Goal: Information Seeking & Learning: Find specific fact

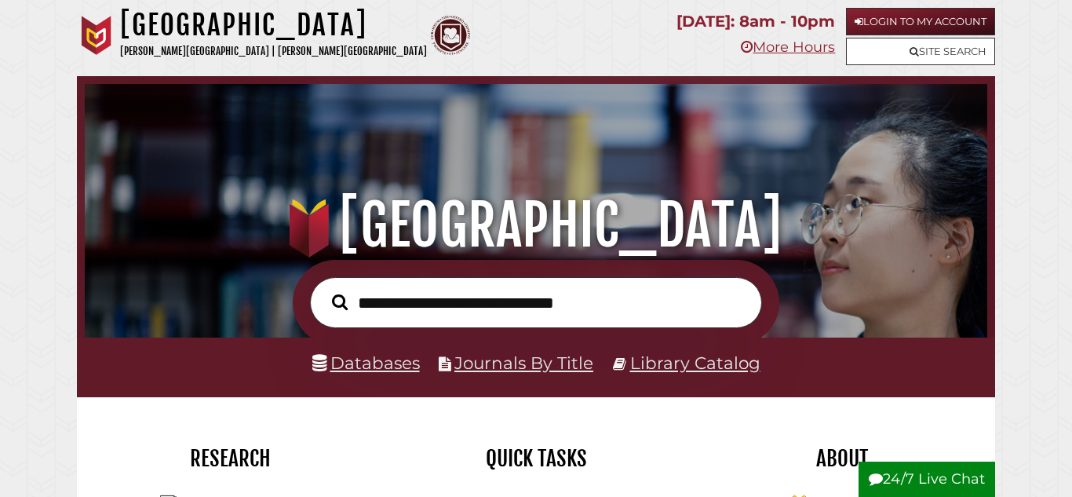
scroll to position [298, 894]
click at [913, 23] on link "Login to My Account" at bounding box center [920, 21] width 149 height 27
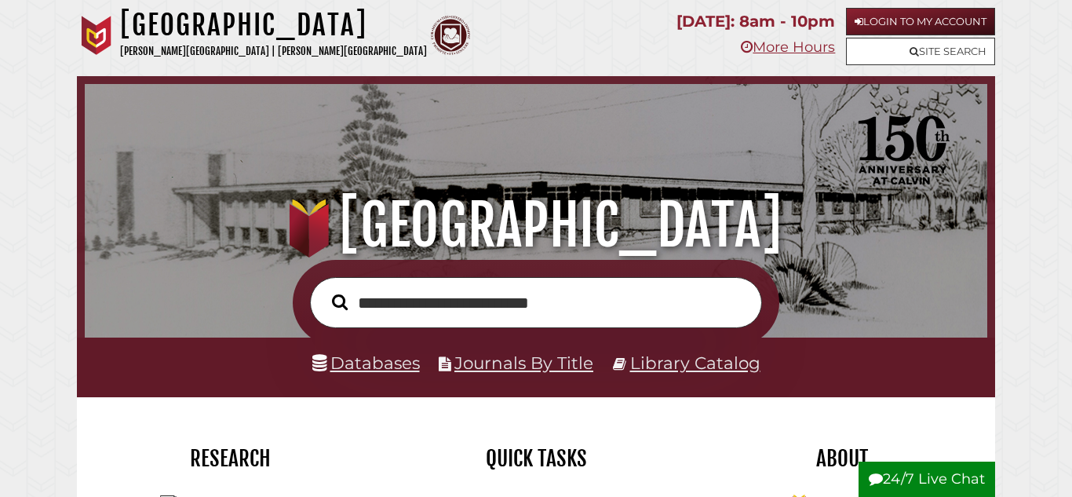
type input "**********"
click at [324, 289] on button "Search" at bounding box center [339, 301] width 31 height 24
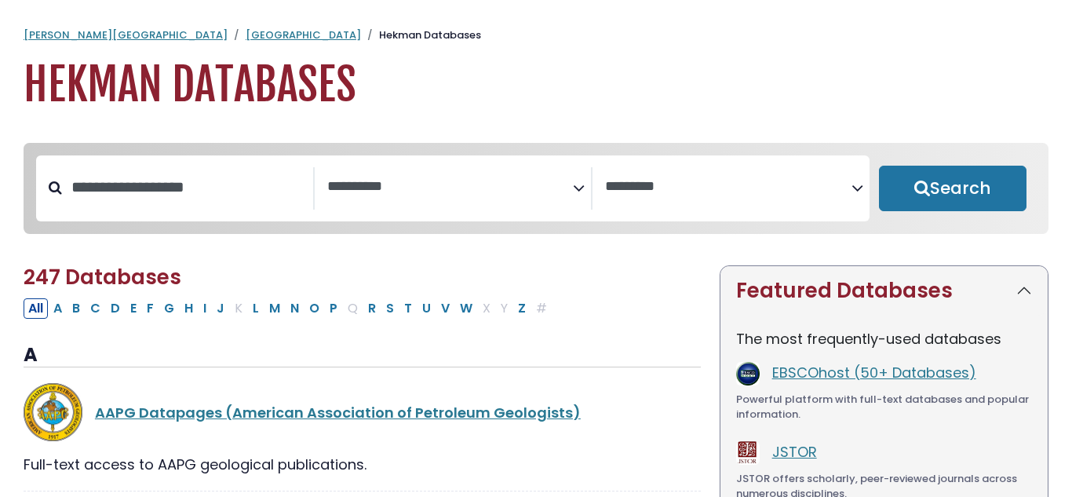
select select "Database Subject Filter"
select select "Database Vendors Filter"
click at [213, 199] on input "Search database by title or keyword" at bounding box center [187, 187] width 251 height 26
type input "*****"
click at [945, 163] on div "Clear Filters Search" at bounding box center [952, 188] width 166 height 66
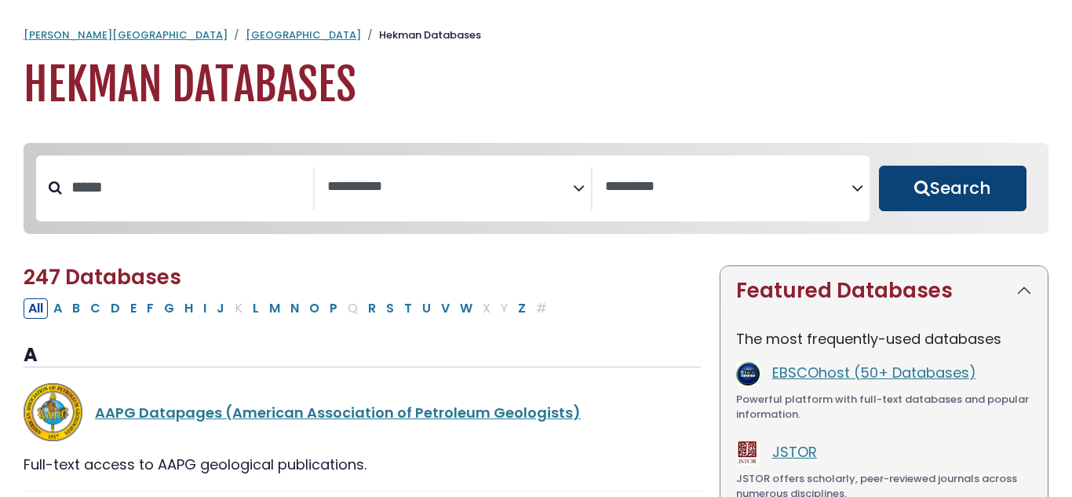
click at [944, 170] on button "Search" at bounding box center [952, 189] width 147 height 46
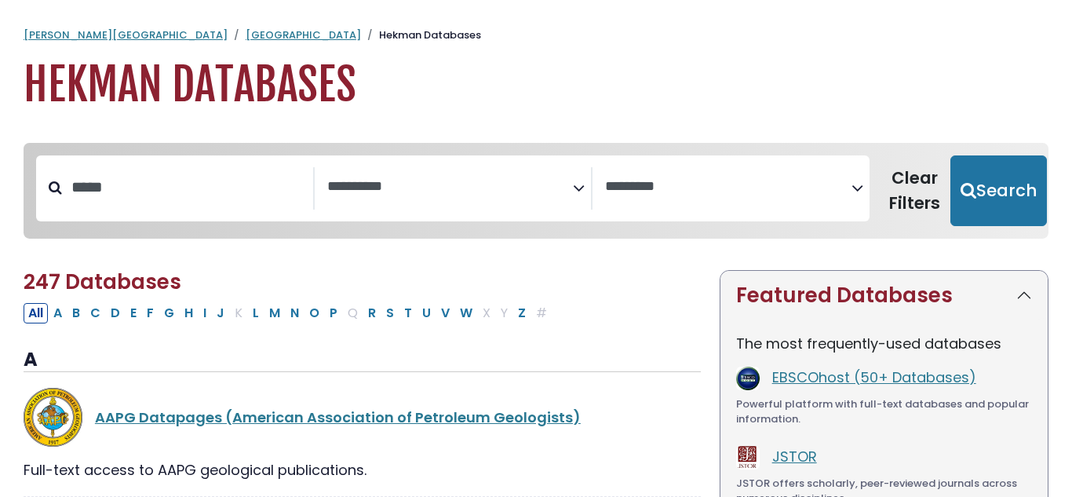
select select "Database Subject Filter"
select select "Database Vendors Filter"
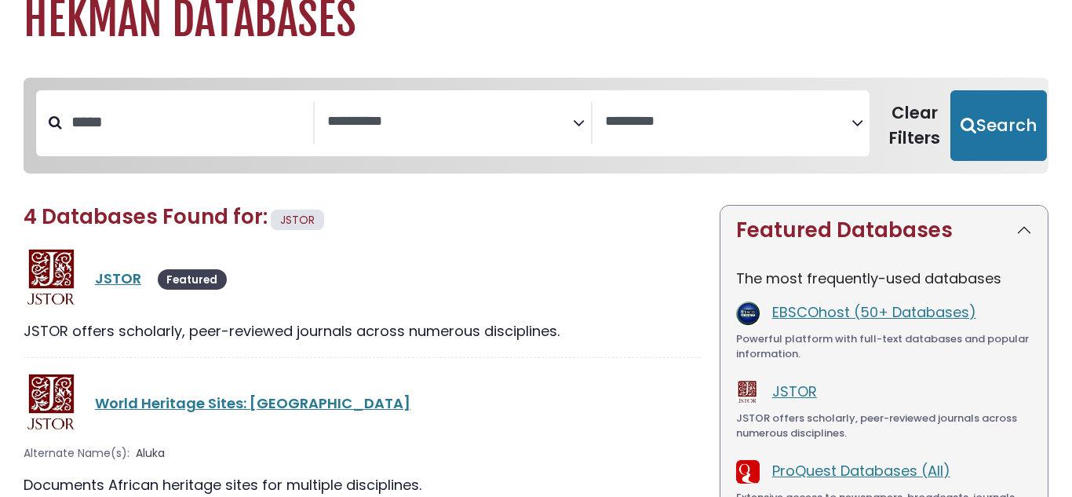
scroll to position [67, 0]
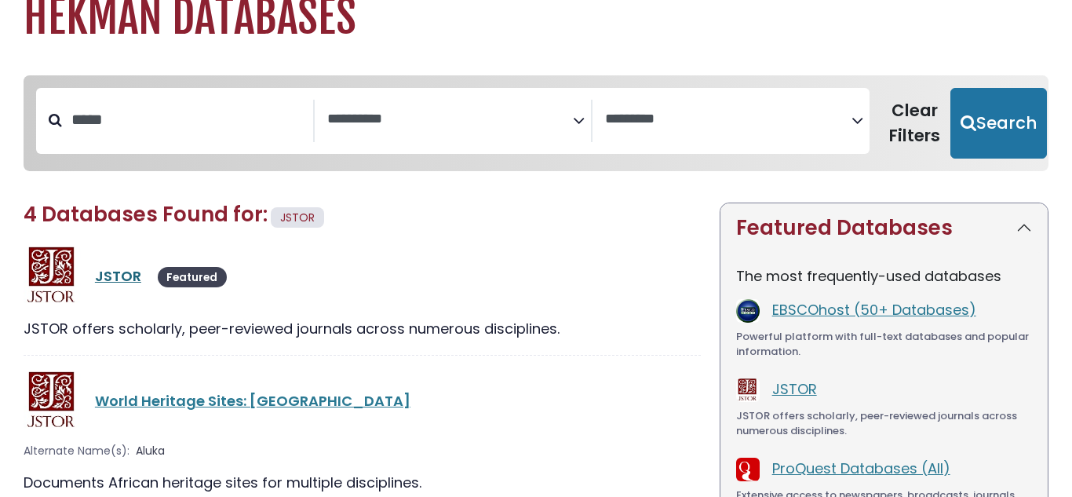
click at [116, 266] on link "JSTOR" at bounding box center [118, 276] width 46 height 20
